Goal: Task Accomplishment & Management: Use online tool/utility

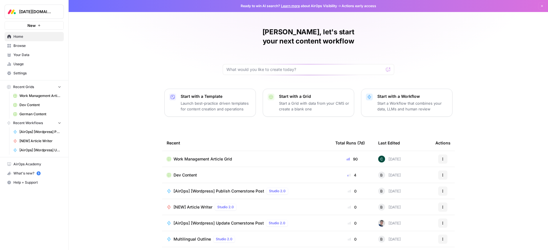
click at [19, 33] on link "Home" at bounding box center [34, 36] width 59 height 9
click at [19, 36] on span "Home" at bounding box center [37, 36] width 48 height 5
click at [19, 45] on span "Browse" at bounding box center [37, 45] width 48 height 5
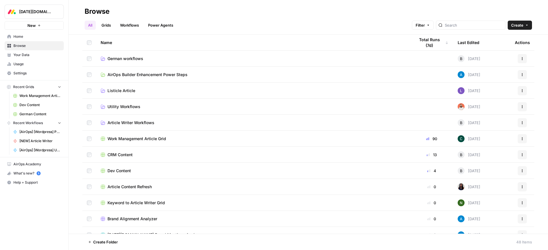
click at [21, 38] on span "Home" at bounding box center [37, 36] width 48 height 5
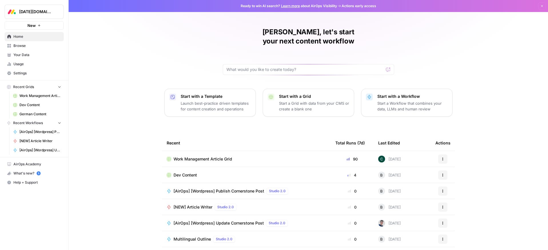
click at [241, 31] on h1 "[PERSON_NAME], let's start your next content workflow" at bounding box center [309, 36] width 172 height 18
click at [242, 31] on h1 "[PERSON_NAME], let's start your next content workflow" at bounding box center [309, 36] width 172 height 18
click at [252, 31] on h1 "[PERSON_NAME], let's start your next content workflow" at bounding box center [309, 36] width 172 height 18
drag, startPoint x: 255, startPoint y: 31, endPoint x: 265, endPoint y: 31, distance: 9.2
click at [265, 31] on h1 "[PERSON_NAME], let's start your next content workflow" at bounding box center [309, 36] width 172 height 18
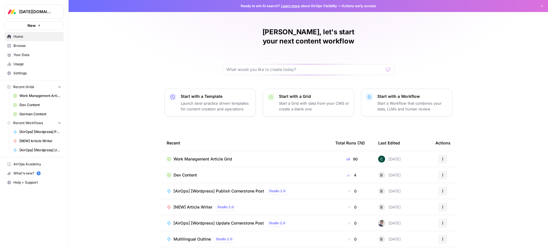
click at [265, 31] on h1 "[PERSON_NAME], let's start your next content workflow" at bounding box center [309, 36] width 172 height 18
drag, startPoint x: 270, startPoint y: 31, endPoint x: 265, endPoint y: 30, distance: 5.3
click at [265, 30] on h1 "[PERSON_NAME], let's start your next content workflow" at bounding box center [309, 36] width 172 height 18
click at [264, 30] on h1 "[PERSON_NAME], let's start your next content workflow" at bounding box center [309, 36] width 172 height 18
click at [134, 47] on div "[PERSON_NAME], let's start your next content workflow Start with a Template Lau…" at bounding box center [309, 136] width 480 height 272
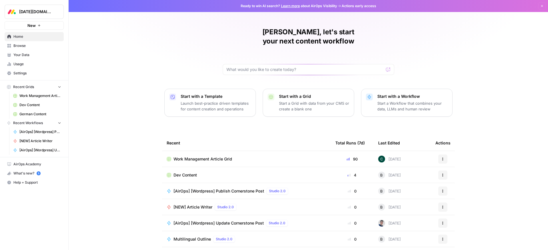
click at [244, 31] on h1 "[PERSON_NAME], let's start your next content workflow" at bounding box center [309, 36] width 172 height 18
click at [246, 31] on h1 "[PERSON_NAME], let's start your next content workflow" at bounding box center [309, 36] width 172 height 18
click at [23, 45] on span "Browse" at bounding box center [37, 45] width 48 height 5
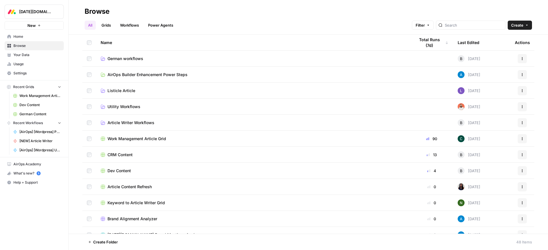
click at [525, 25] on icon "button" at bounding box center [526, 24] width 3 height 3
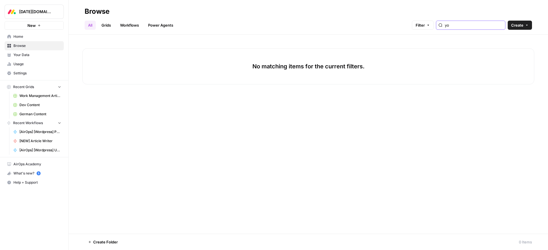
type input "y"
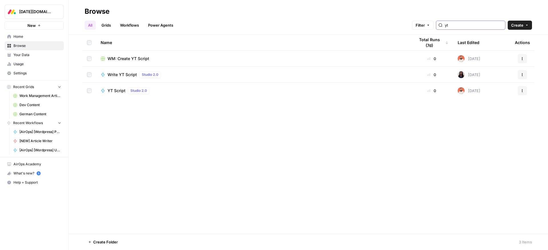
type input "y"
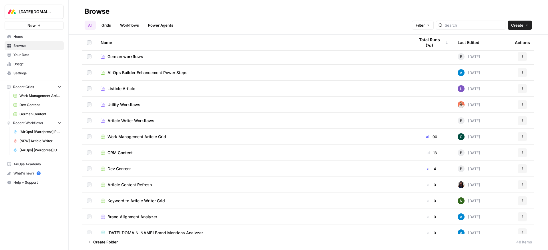
click at [516, 24] on span "Create" at bounding box center [517, 25] width 12 height 6
click at [498, 55] on span "Workflow" at bounding box center [509, 55] width 32 height 6
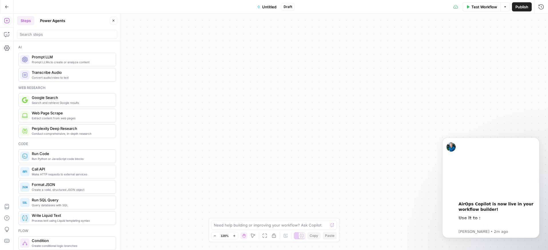
click at [269, 7] on span "Untitled" at bounding box center [269, 7] width 14 height 6
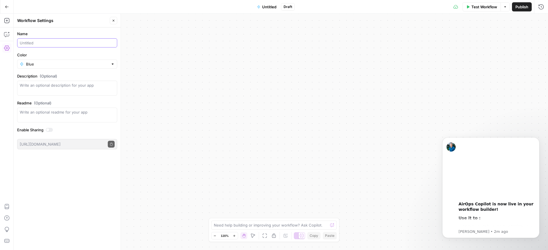
click at [31, 44] on input "Name" at bounding box center [67, 43] width 95 height 6
paste input "video bank"
type input "YT video bank"
click at [47, 65] on input "Color" at bounding box center [67, 64] width 82 height 6
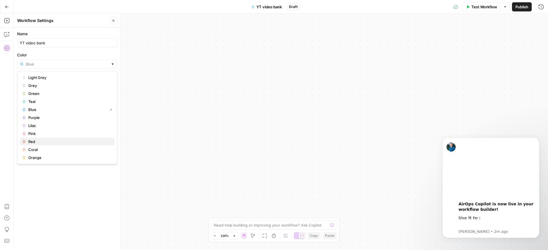
click at [36, 142] on span "Red" at bounding box center [69, 142] width 82 height 6
type input "Red"
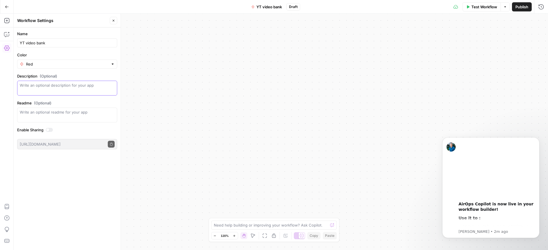
click at [46, 84] on textarea "Description (Optional)" at bounding box center [67, 87] width 95 height 11
click at [294, 8] on span "Draft" at bounding box center [293, 6] width 9 height 5
click at [4, 9] on button "Go Back" at bounding box center [7, 7] width 10 height 10
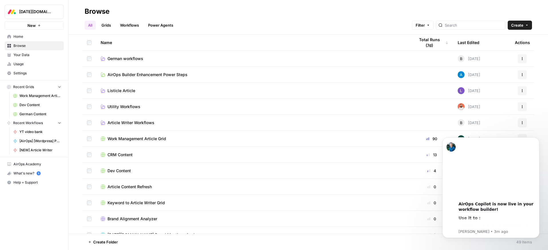
click at [364, 17] on div "All Grids Workflows Power Agents Filter Create" at bounding box center [309, 23] width 448 height 14
drag, startPoint x: 538, startPoint y: 140, endPoint x: 896, endPoint y: 290, distance: 388.1
click at [538, 140] on icon "Dismiss notification" at bounding box center [538, 138] width 3 height 3
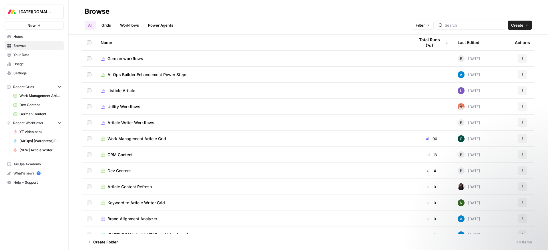
click at [138, 25] on link "Workflows" at bounding box center [130, 25] width 26 height 9
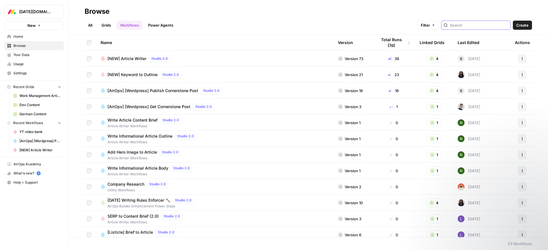
click at [478, 25] on input "search" at bounding box center [479, 25] width 58 height 6
type input "video bank"
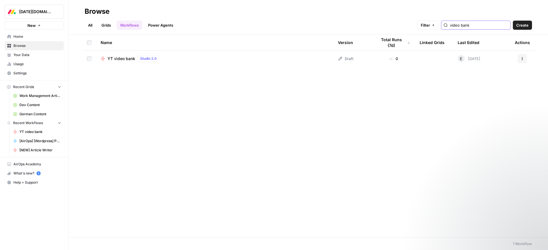
drag, startPoint x: 491, startPoint y: 26, endPoint x: 432, endPoint y: 25, distance: 59.2
click at [431, 25] on div "All Grids Workflows Power Agents Filter video bank Create" at bounding box center [309, 23] width 448 height 14
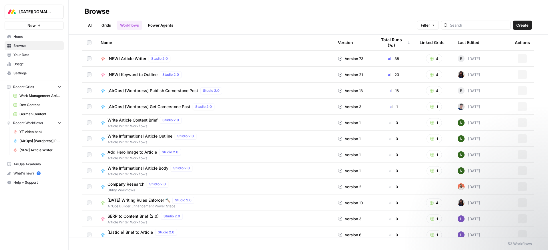
click at [347, 17] on div "All Grids Workflows Power Agents Filter Create" at bounding box center [309, 23] width 448 height 14
drag, startPoint x: 419, startPoint y: 6, endPoint x: 434, endPoint y: 39, distance: 35.7
click at [419, 7] on header "Browse All Grids Workflows Power Agents Filter Create" at bounding box center [309, 17] width 480 height 35
click at [426, 9] on h2 "Browse" at bounding box center [309, 11] width 448 height 9
